Goal: Information Seeking & Learning: Find specific fact

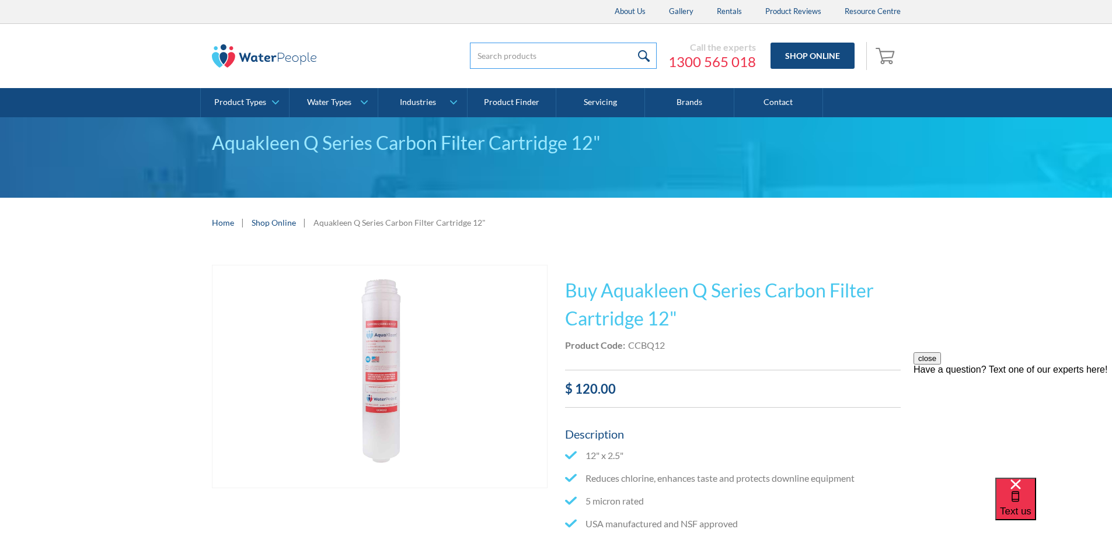
click at [610, 46] on input "search" at bounding box center [563, 56] width 187 height 26
type input "CCBQ12"
click at [631, 43] on input "submit" at bounding box center [643, 56] width 25 height 26
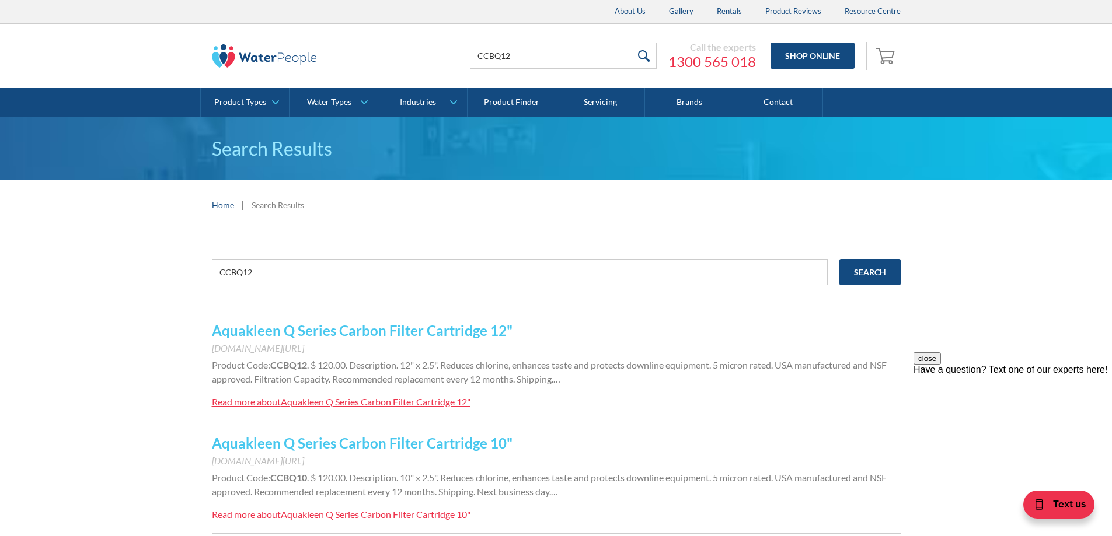
click at [355, 332] on link "Aquakleen Q Series Carbon Filter Cartridge 12"" at bounding box center [362, 330] width 300 height 17
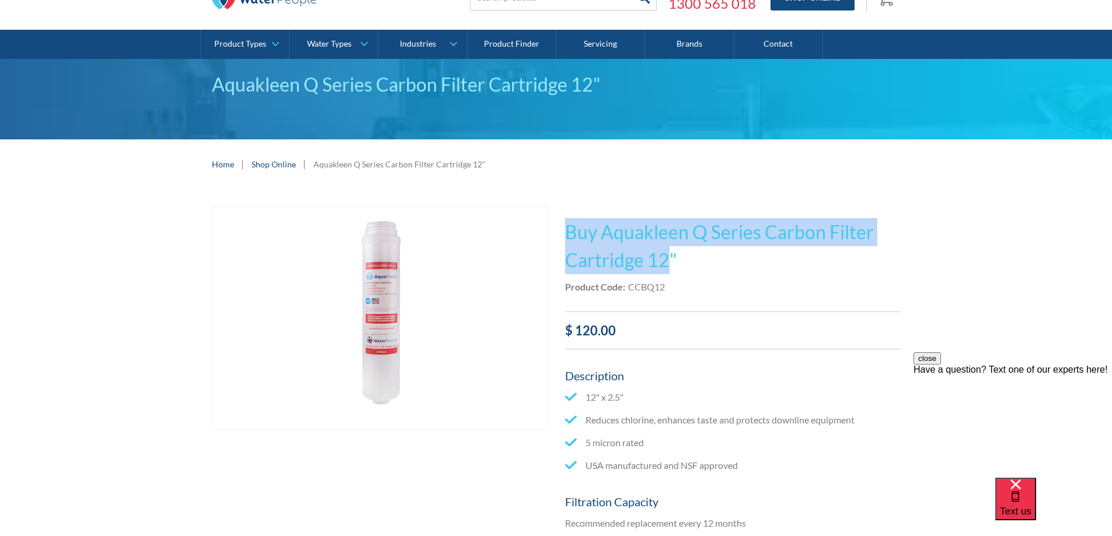
drag, startPoint x: 666, startPoint y: 263, endPoint x: 567, endPoint y: 230, distance: 104.4
click at [567, 230] on h1 "Buy Aquakleen Q Series Carbon Filter Cartridge 12"" at bounding box center [732, 246] width 335 height 56
copy h1 "Buy Aquakleen Q Series Carbon Filter Cartridge 12"
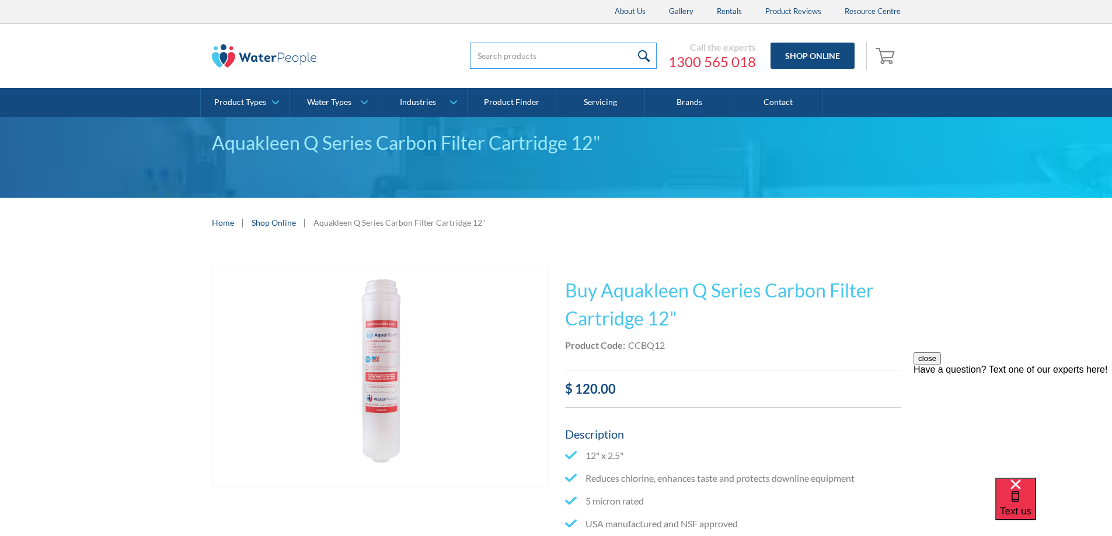
click at [504, 54] on input "search" at bounding box center [563, 56] width 187 height 26
type input "RB3C"
click at [631, 43] on input "submit" at bounding box center [643, 56] width 25 height 26
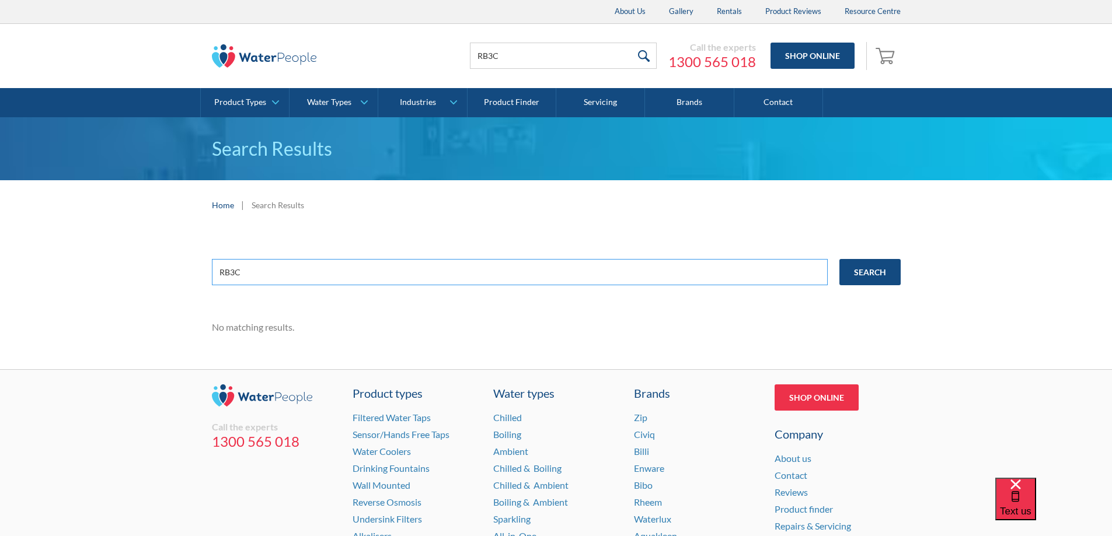
drag, startPoint x: 254, startPoint y: 275, endPoint x: 199, endPoint y: 272, distance: 54.9
click at [199, 272] on div "RB3C Search No matching results." at bounding box center [556, 299] width 1112 height 139
type input "SFBC"
click at [839, 259] on input "Search" at bounding box center [869, 272] width 61 height 26
drag, startPoint x: 502, startPoint y: 53, endPoint x: 460, endPoint y: 61, distance: 43.4
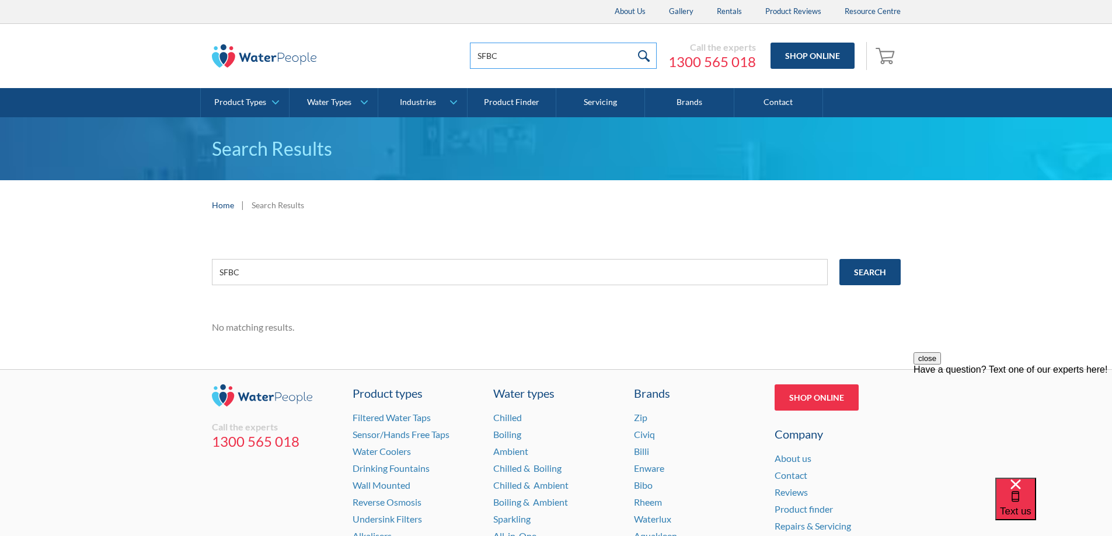
click at [460, 61] on div "SFBC Call the experts [PHONE_NUMBER] Shop Online 0 Your Cart Subtotal Pay with …" at bounding box center [667, 56] width 467 height 35
